Goal: Information Seeking & Learning: Check status

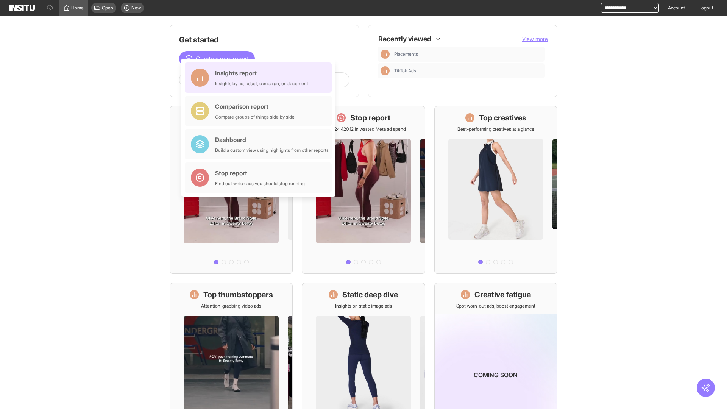
click at [260, 78] on div "Insights report Insights by ad, adset, campaign, or placement" at bounding box center [261, 78] width 93 height 18
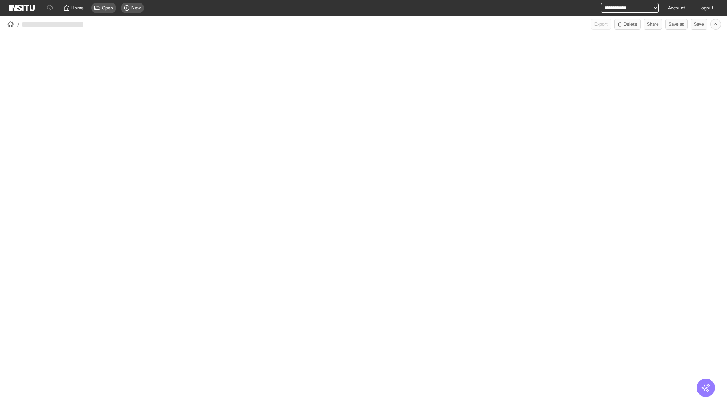
select select "**"
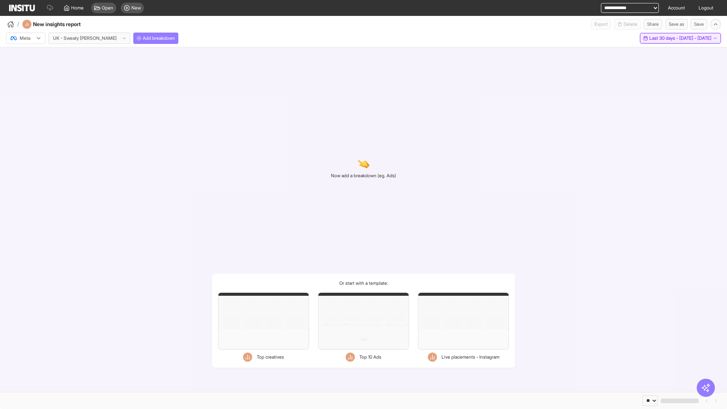
click at [666, 38] on span "Last 30 days - [DATE] - [DATE]" at bounding box center [681, 38] width 62 height 6
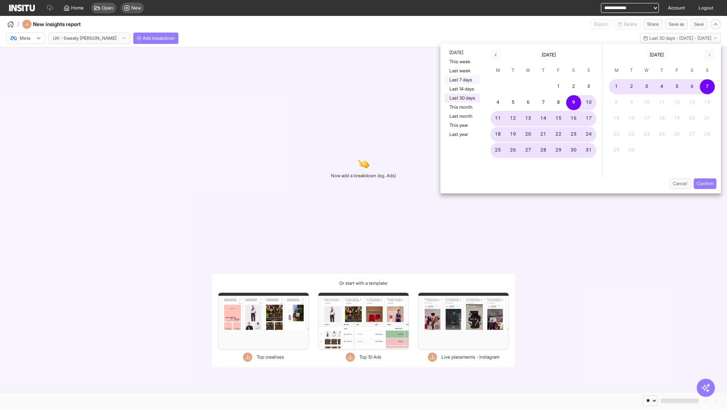
click at [462, 80] on button "Last 7 days" at bounding box center [462, 79] width 35 height 9
